Goal: Task Accomplishment & Management: Manage account settings

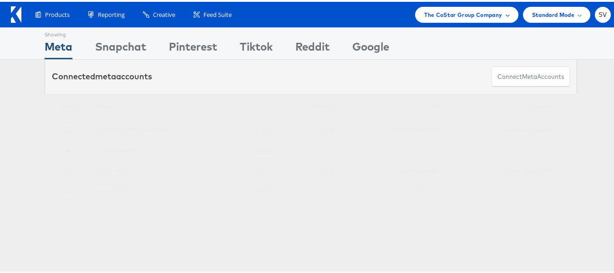
click at [455, 20] on div "The CoStar Group Company" at bounding box center [466, 13] width 103 height 16
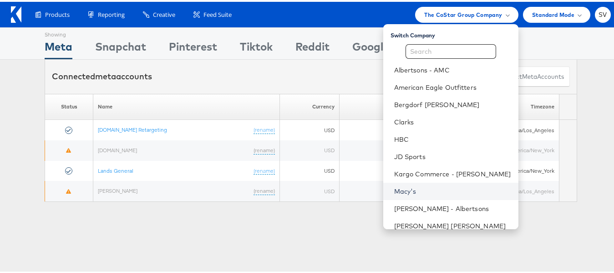
click at [407, 186] on link "Macy's" at bounding box center [452, 189] width 117 height 9
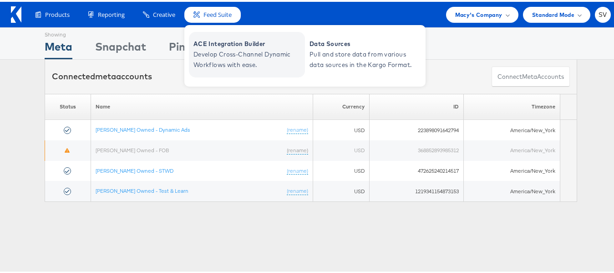
click at [229, 48] on span "Develop Cross-Channel Dynamic Workflows with ease." at bounding box center [247, 57] width 109 height 21
